Goal: Register for event/course

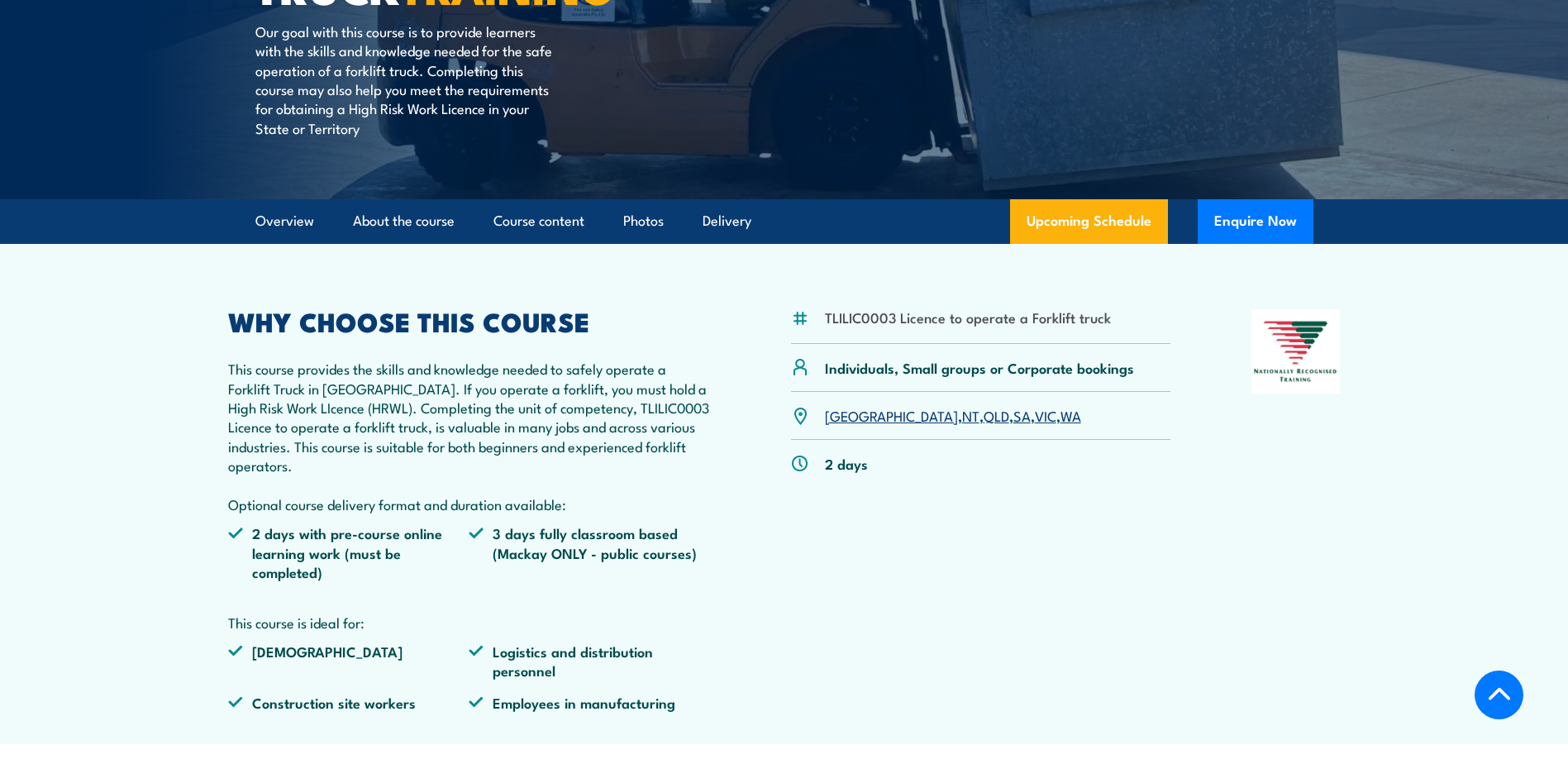
click at [983, 419] on link "QLD" at bounding box center [996, 415] width 26 height 20
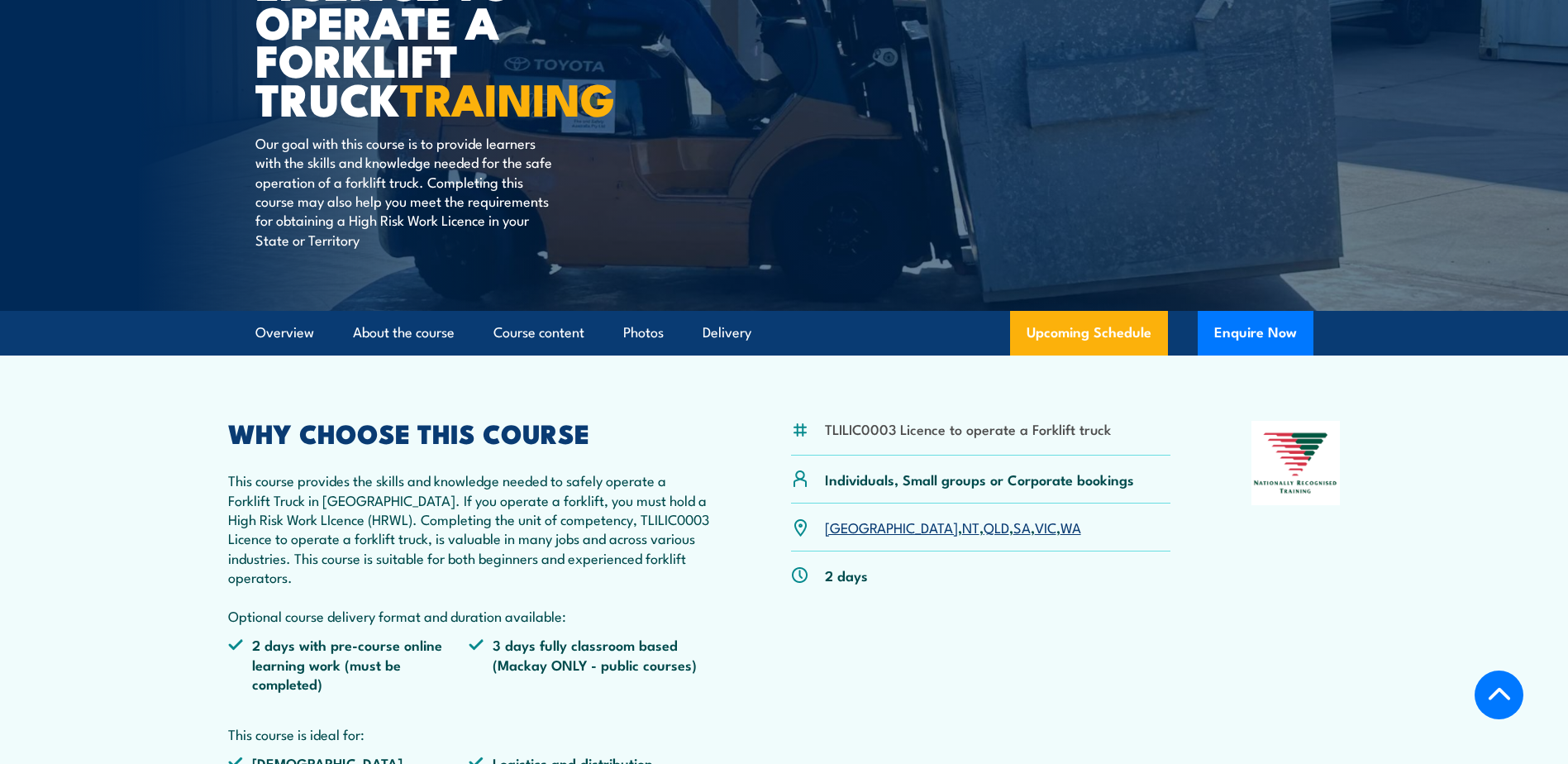
scroll to position [331, 0]
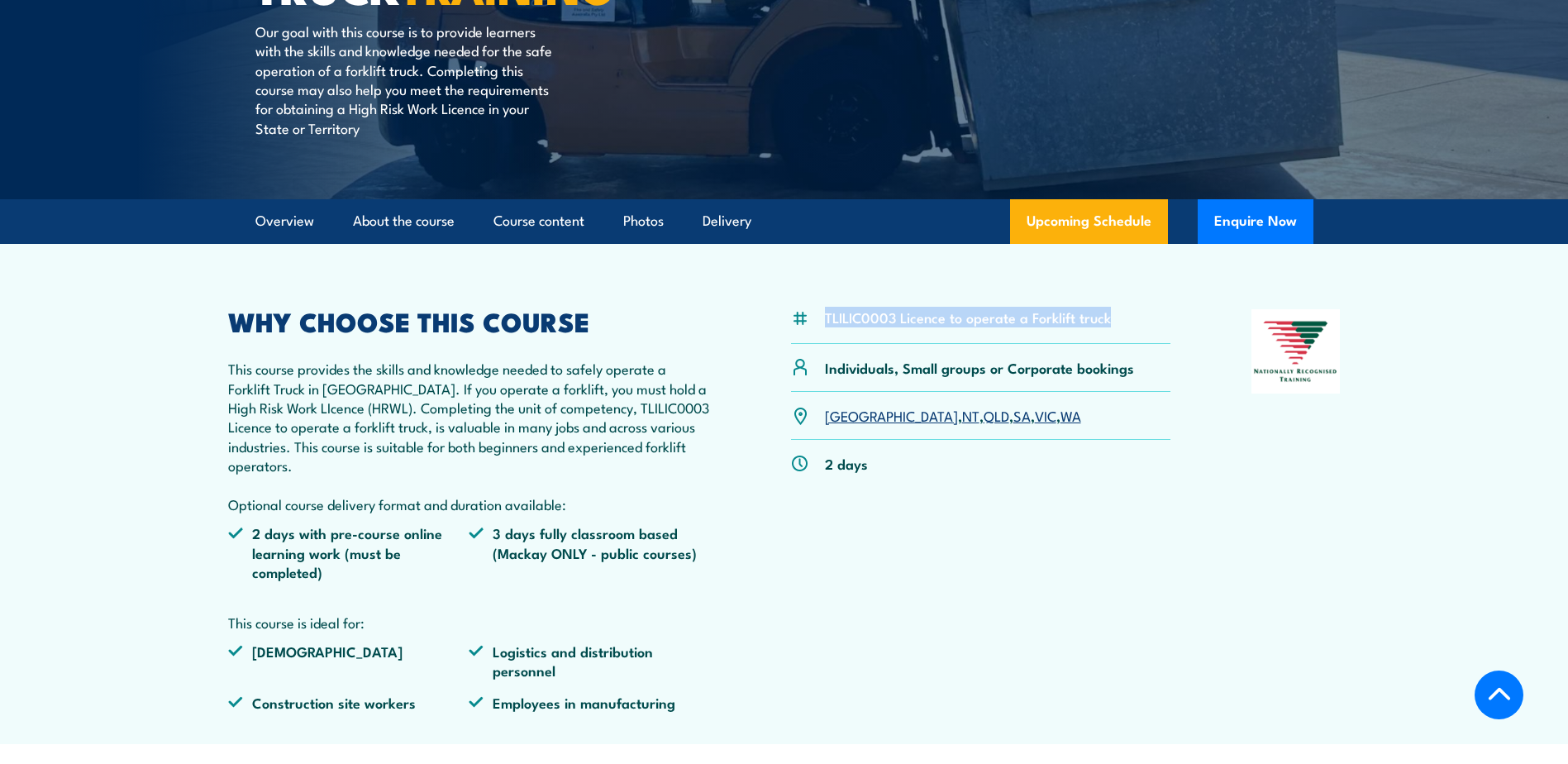
drag, startPoint x: 1107, startPoint y: 316, endPoint x: 822, endPoint y: 319, distance: 285.0
click at [821, 320] on div "TLILIC0003 Licence to operate a Forklift truck" at bounding box center [980, 326] width 380 height 34
drag, startPoint x: 822, startPoint y: 319, endPoint x: 856, endPoint y: 316, distance: 34.1
copy li "TLILIC0003 Licence to operate a Forklift truck"
